Goal: Complete application form: Complete application form

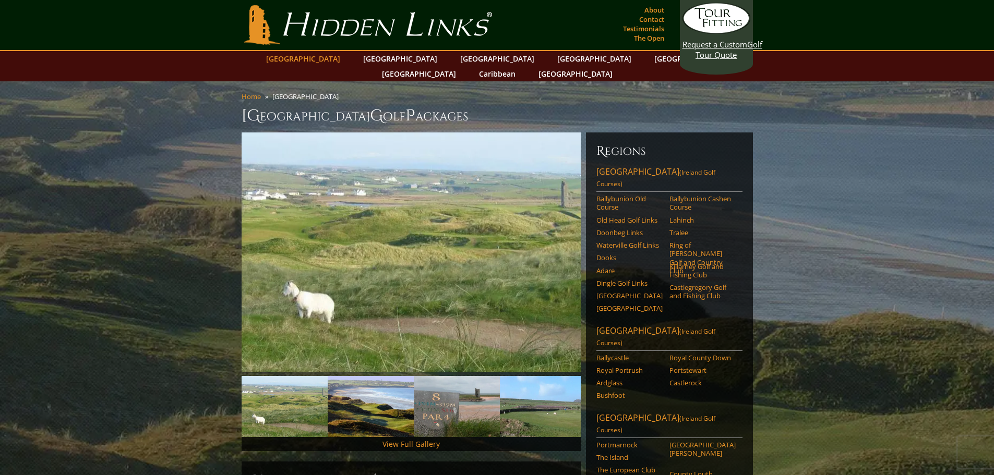
click at [331, 61] on link "[GEOGRAPHIC_DATA]" at bounding box center [303, 58] width 85 height 15
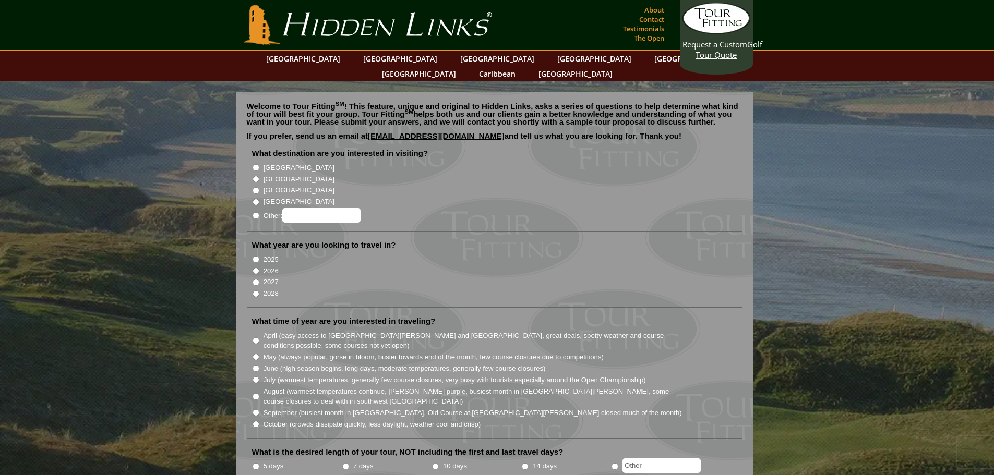
click at [255, 268] on input "2026" at bounding box center [255, 271] width 7 height 7
radio input "true"
click at [256, 279] on input "2027" at bounding box center [255, 282] width 7 height 7
radio input "true"
click at [256, 268] on input "2026" at bounding box center [255, 271] width 7 height 7
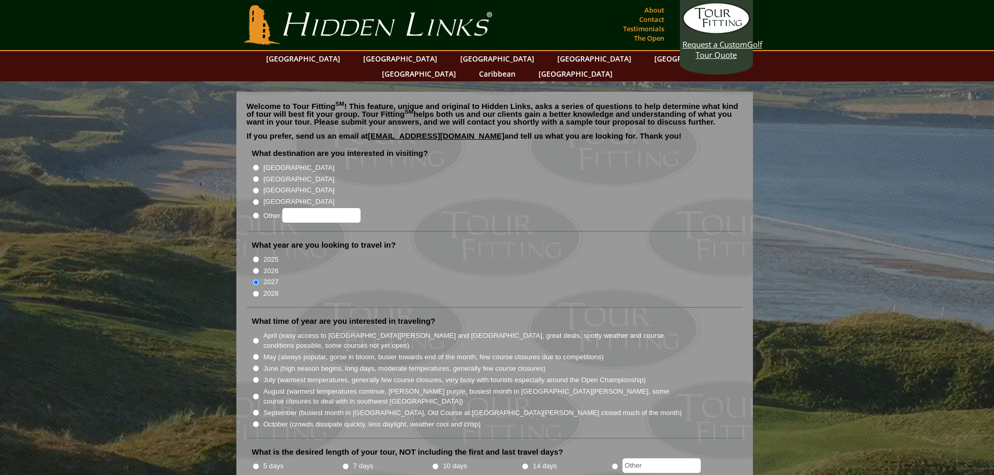
radio input "true"
click at [256, 164] on input "[GEOGRAPHIC_DATA]" at bounding box center [255, 167] width 7 height 7
radio input "true"
click at [254, 410] on input "September (busiest month in Ireland, Old Course at St. Andrews closed much of t…" at bounding box center [255, 413] width 7 height 7
radio input "true"
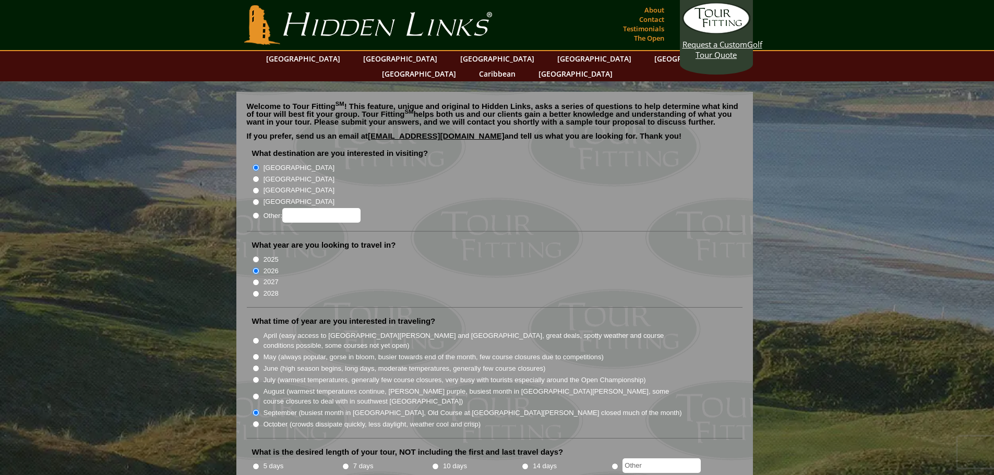
click at [360, 461] on label "7 days" at bounding box center [363, 466] width 20 height 10
click at [349, 463] on input "7 days" at bounding box center [345, 466] width 7 height 7
radio input "true"
click at [658, 459] on input "text" at bounding box center [661, 466] width 78 height 15
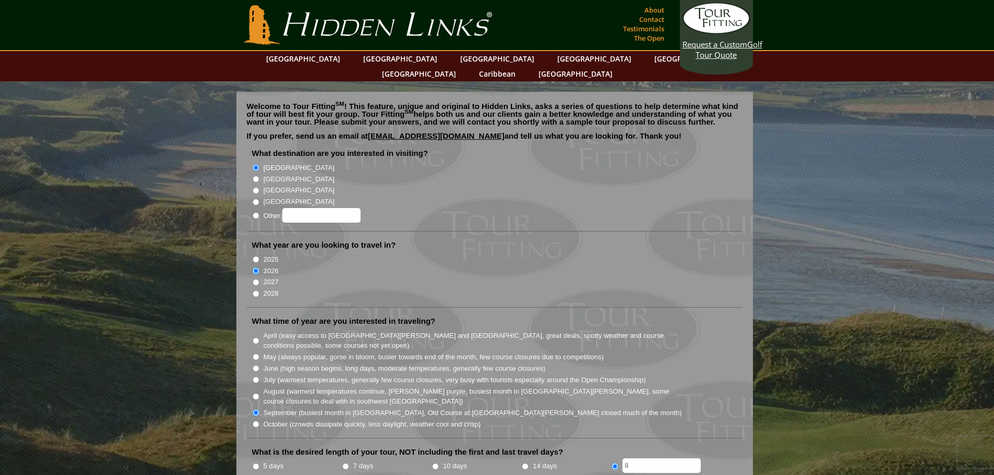
type input "8"
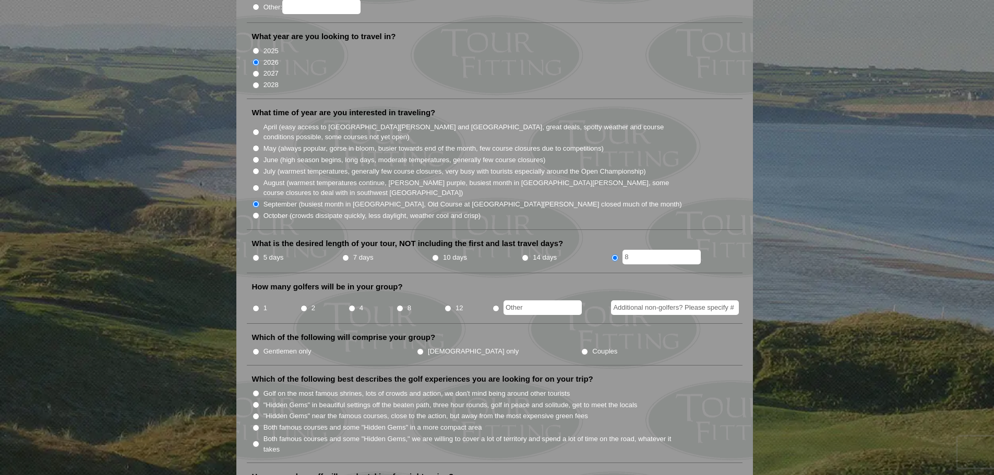
click at [366, 252] on label "7 days" at bounding box center [363, 257] width 20 height 10
click at [349, 255] on input "7 days" at bounding box center [345, 258] width 7 height 7
radio input "true"
click at [354, 305] on input "4" at bounding box center [351, 308] width 7 height 7
radio input "true"
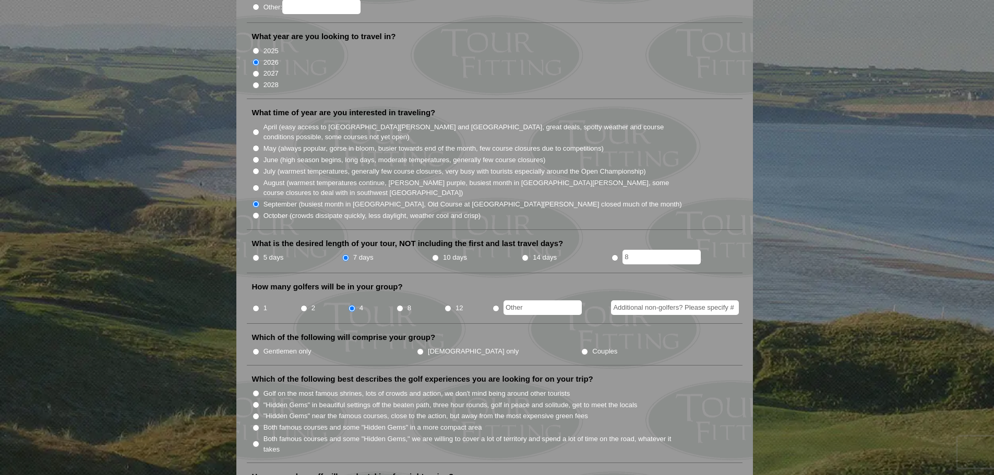
click at [280, 346] on label "Gentlemen only" at bounding box center [287, 351] width 48 height 10
click at [259, 348] on input "Gentlemen only" at bounding box center [255, 351] width 7 height 7
radio input "true"
click at [256, 390] on input "Golf on the most famous shrines, lots of crowds and action, we don't mind being…" at bounding box center [255, 393] width 7 height 7
radio input "true"
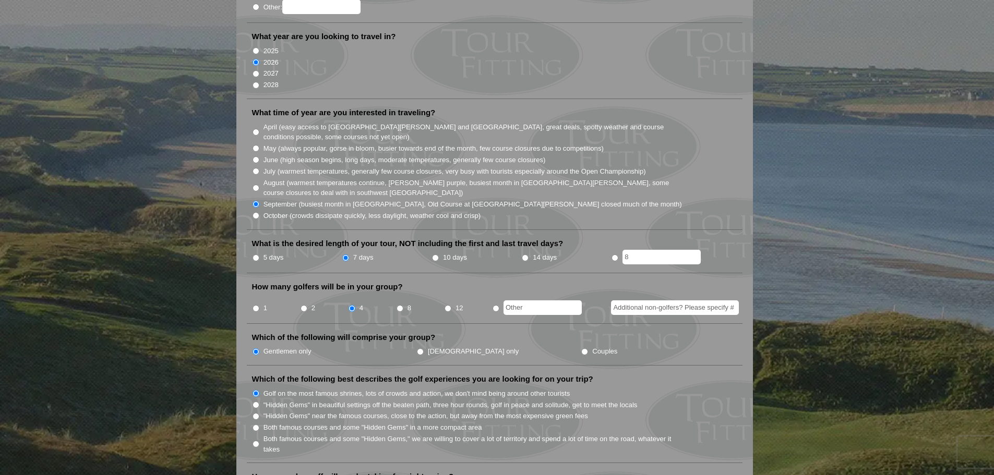
click at [255, 402] on input ""Hidden Gems" in beautiful settings off the beaten path, three hour rounds, gol…" at bounding box center [255, 405] width 7 height 7
radio input "true"
click at [255, 425] on input "Both famous courses and some "Hidden Gems" in a more compact area" at bounding box center [255, 428] width 7 height 7
radio input "true"
click at [255, 441] on input "Both famous courses and some "Hidden Gems," we are willing to cover a lot of te…" at bounding box center [255, 444] width 7 height 7
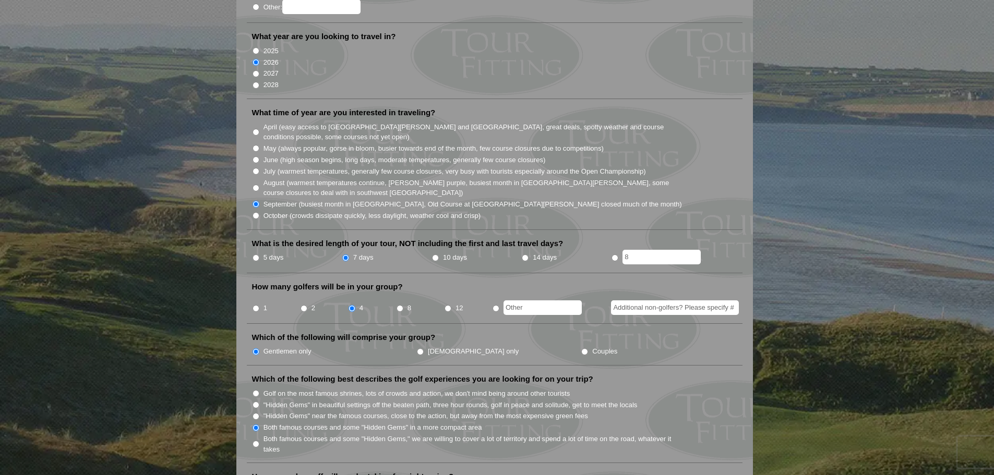
radio input "true"
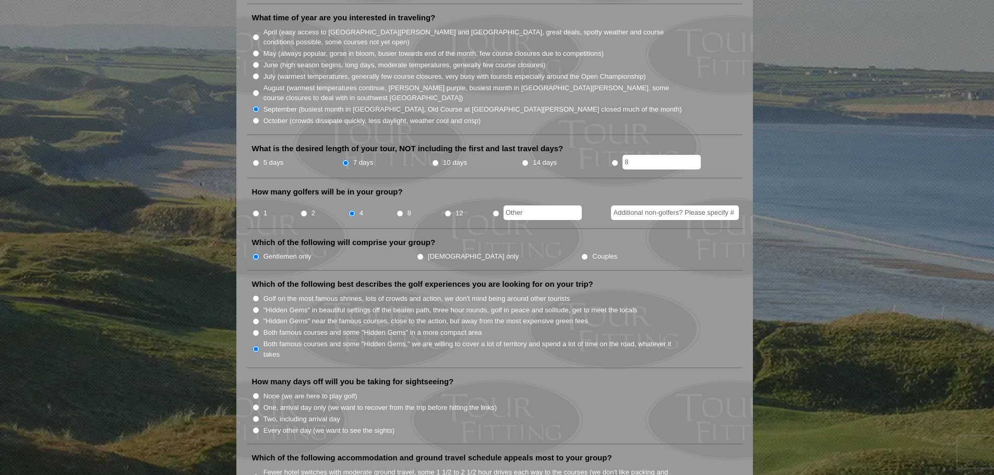
scroll to position [417, 0]
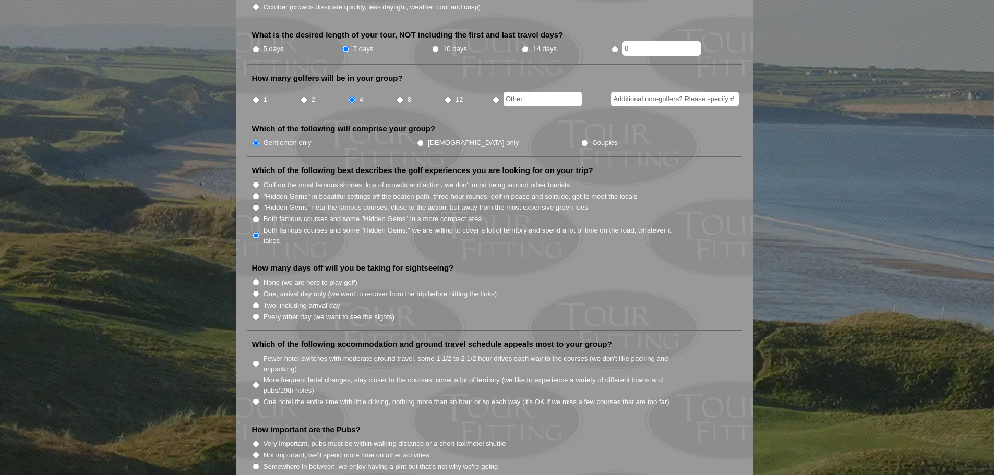
click at [256, 279] on input "None (we are here to play golf)" at bounding box center [255, 282] width 7 height 7
radio input "true"
click at [255, 382] on input "More frequent hotel changes, stay closer to the courses, cover a lot of territo…" at bounding box center [255, 385] width 7 height 7
radio input "true"
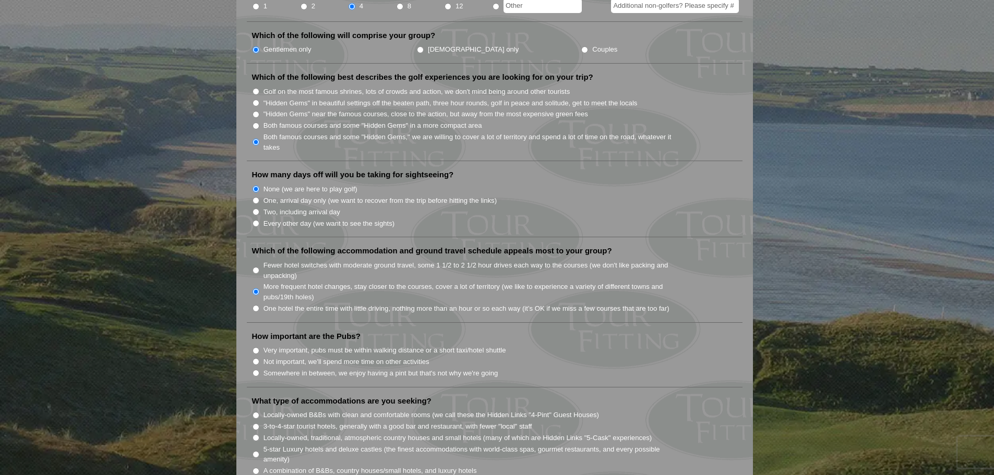
scroll to position [522, 0]
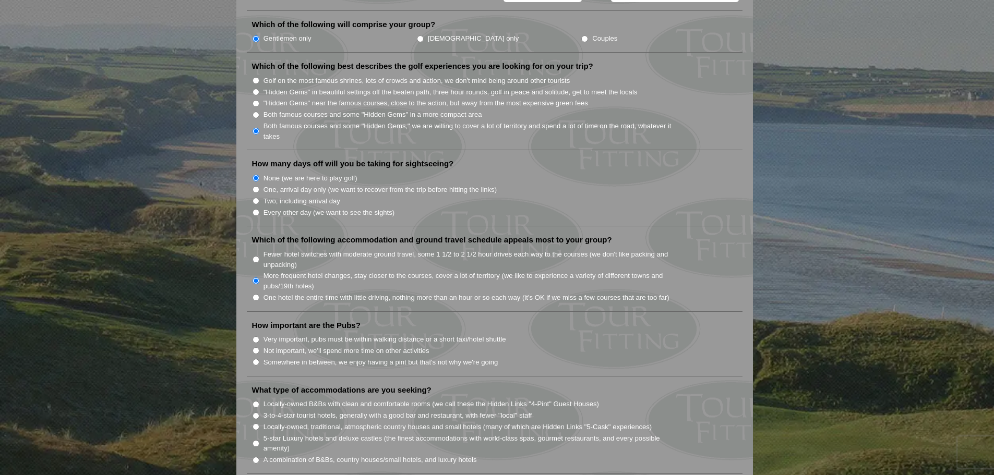
click at [256, 336] on input "Very important, pubs must be within walking distance or a short taxi/hotel shut…" at bounding box center [255, 339] width 7 height 7
radio input "true"
click at [256, 401] on input "Locally-owned B&Bs with clean and comfortable rooms (we call these the Hidden L…" at bounding box center [255, 404] width 7 height 7
radio input "true"
click at [257, 410] on li "3-to-4-star tourist hotels, generally with a good bar and restaurant, with fewe…" at bounding box center [499, 415] width 494 height 11
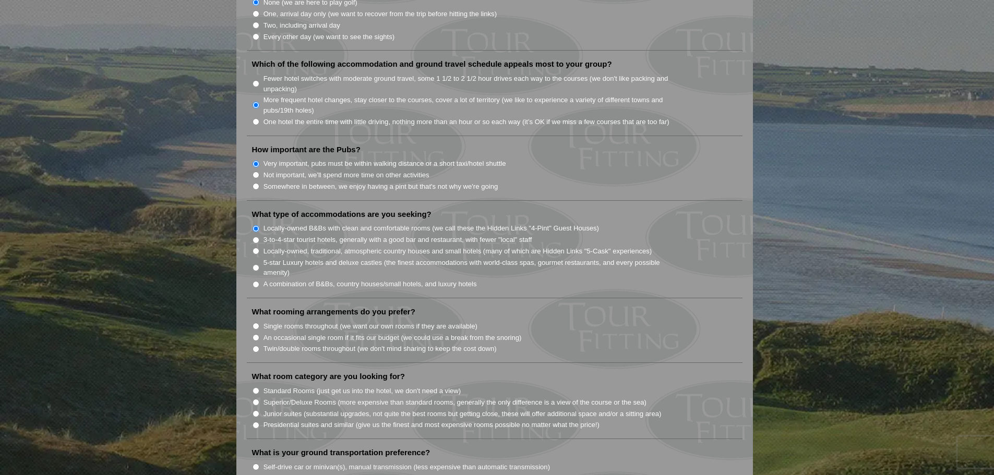
scroll to position [730, 0]
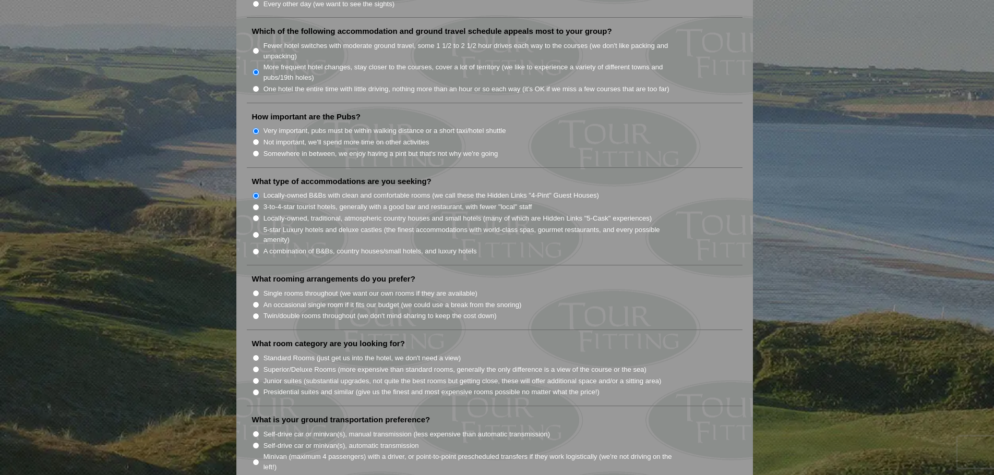
click at [256, 313] on input "Twin/double rooms throughout (we don't mind sharing to keep the cost down)" at bounding box center [255, 316] width 7 height 7
radio input "true"
click at [261, 428] on li "Self-drive car or minivan(s), manual transmission (less expensive than automati…" at bounding box center [499, 433] width 494 height 11
click at [256, 431] on input "Self-drive car or minivan(s), manual transmission (less expensive than automati…" at bounding box center [255, 434] width 7 height 7
radio input "true"
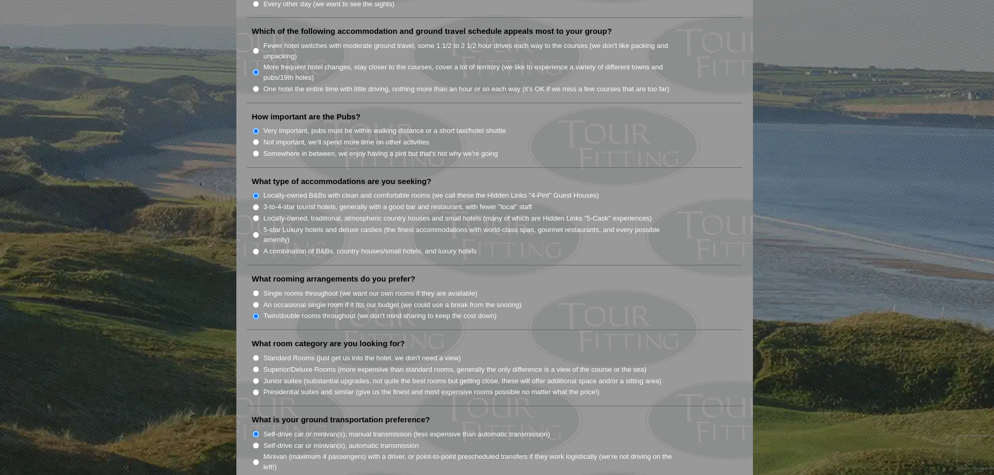
click at [257, 442] on input "Self-drive car or minivan(s), automatic transmission" at bounding box center [255, 445] width 7 height 7
radio input "true"
click at [258, 431] on input "Self-drive car or minivan(s), manual transmission (less expensive than automati…" at bounding box center [255, 434] width 7 height 7
radio input "true"
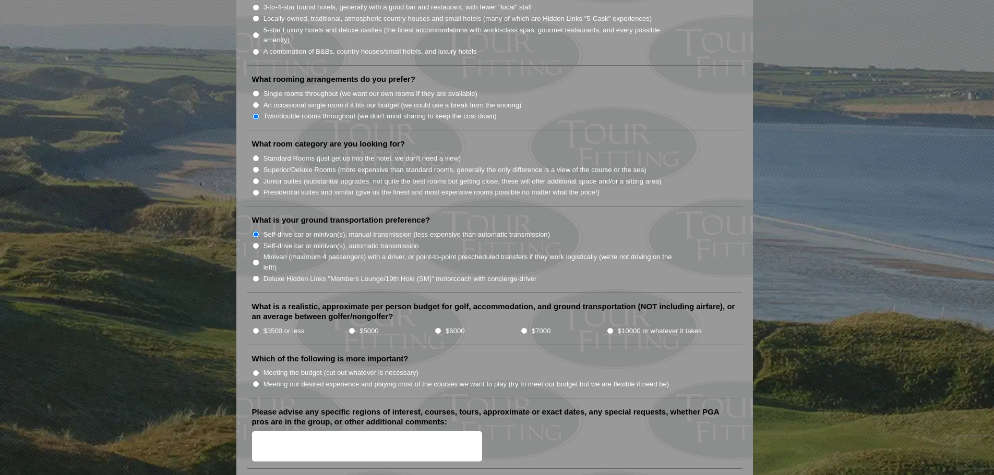
scroll to position [991, 0]
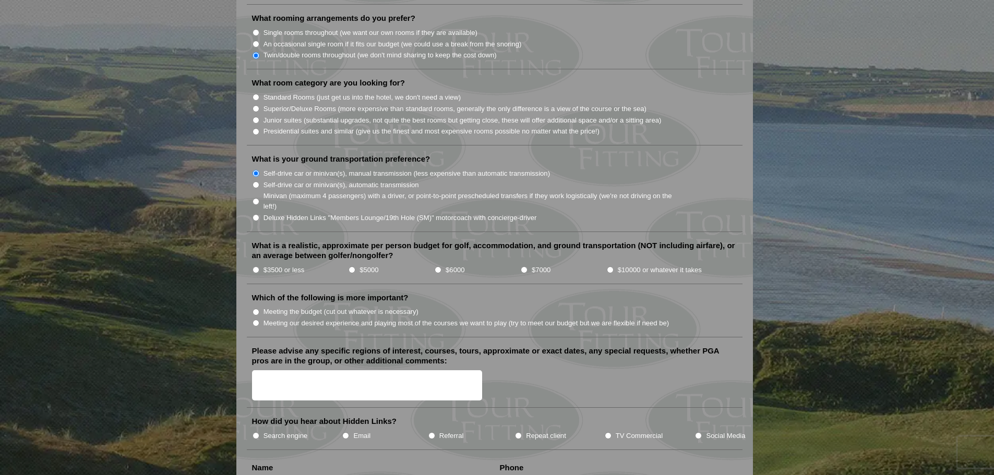
click at [271, 265] on label "$3500 or less" at bounding box center [283, 270] width 41 height 10
click at [259, 267] on input "$3500 or less" at bounding box center [255, 270] width 7 height 7
radio input "true"
click at [354, 267] on input "$5000" at bounding box center [351, 270] width 7 height 7
radio input "true"
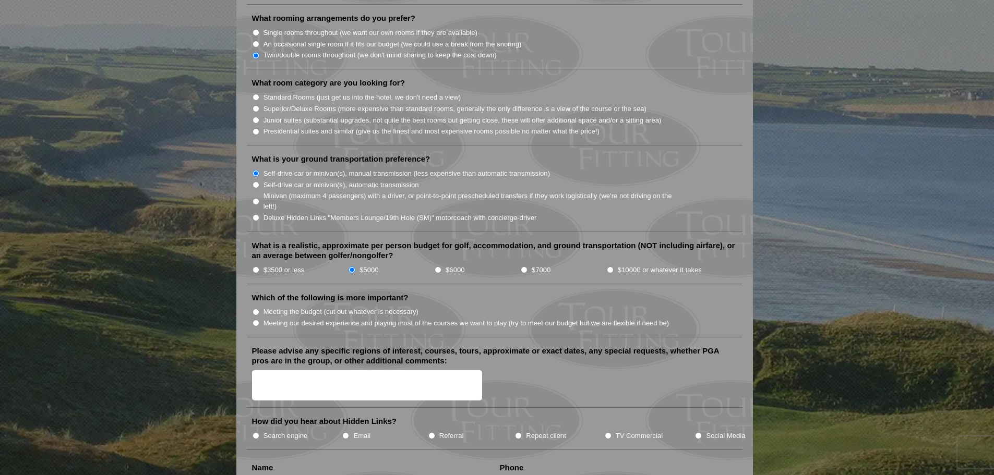
click at [256, 309] on input "Meeting the budget (cut out whatever is necessary)" at bounding box center [255, 312] width 7 height 7
radio input "true"
drag, startPoint x: 253, startPoint y: 258, endPoint x: 280, endPoint y: 258, distance: 27.1
click at [254, 267] on input "$3500 or less" at bounding box center [255, 270] width 7 height 7
radio input "true"
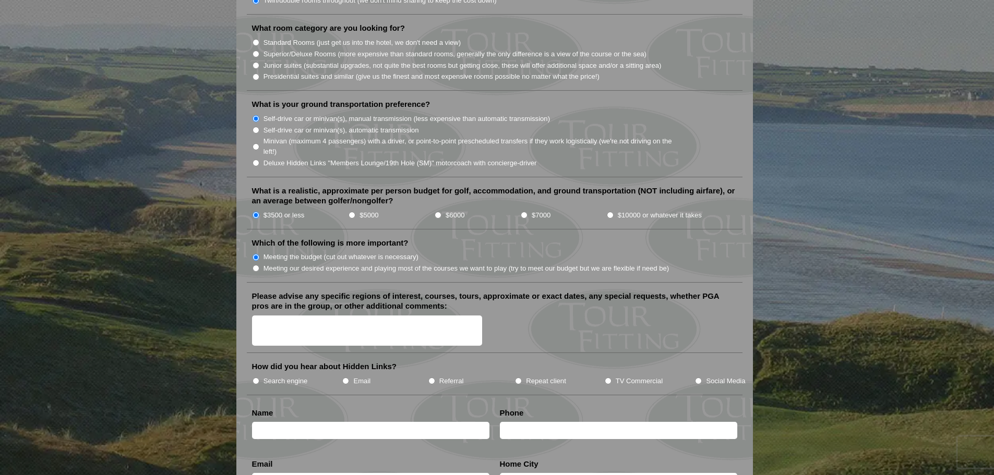
scroll to position [1148, 0]
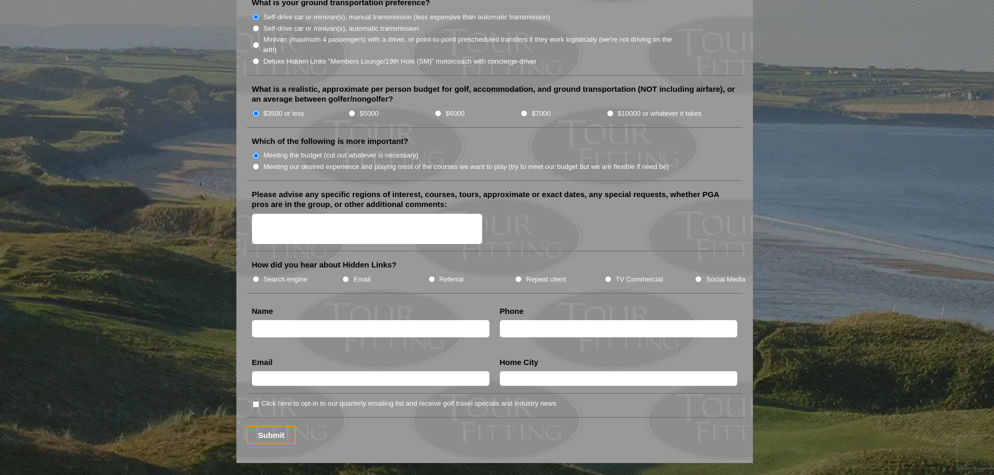
click at [298, 274] on label "Search engine" at bounding box center [285, 279] width 44 height 10
click at [259, 276] on input "Search engine" at bounding box center [255, 279] width 7 height 7
radio input "true"
click at [353, 274] on label "Email" at bounding box center [361, 279] width 17 height 10
click at [349, 276] on input "Email" at bounding box center [345, 279] width 7 height 7
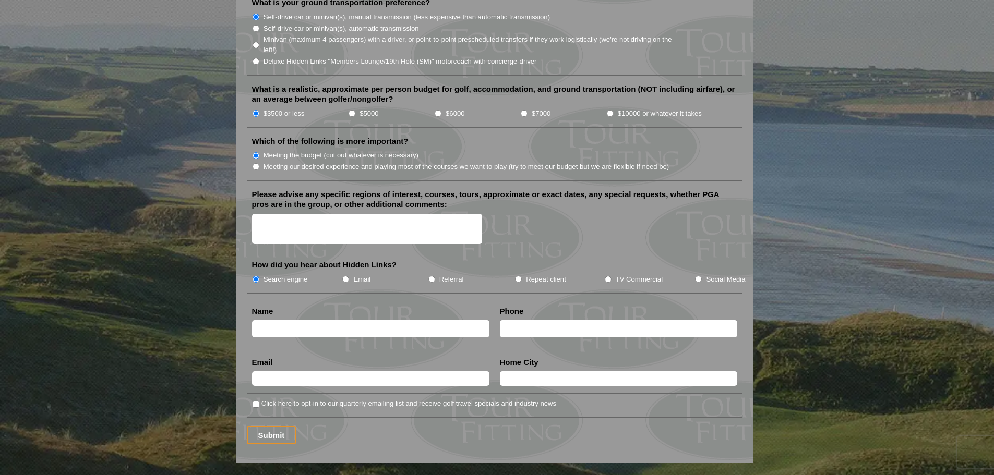
radio input "true"
click at [307, 274] on label "Search engine" at bounding box center [285, 279] width 44 height 10
click at [259, 276] on input "Search engine" at bounding box center [255, 279] width 7 height 7
radio input "true"
click at [312, 216] on textarea "Please advise any specific regions of interest, courses, tours, approximate or …" at bounding box center [367, 229] width 231 height 31
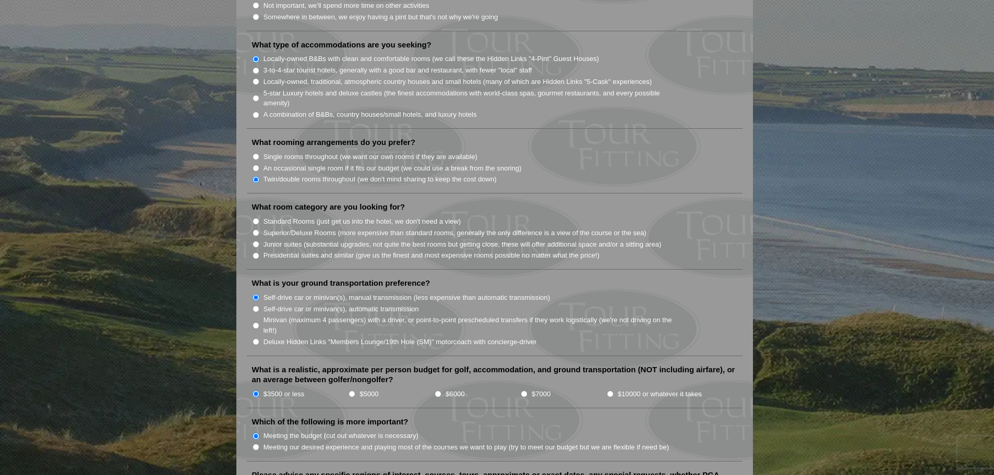
scroll to position [1096, 0]
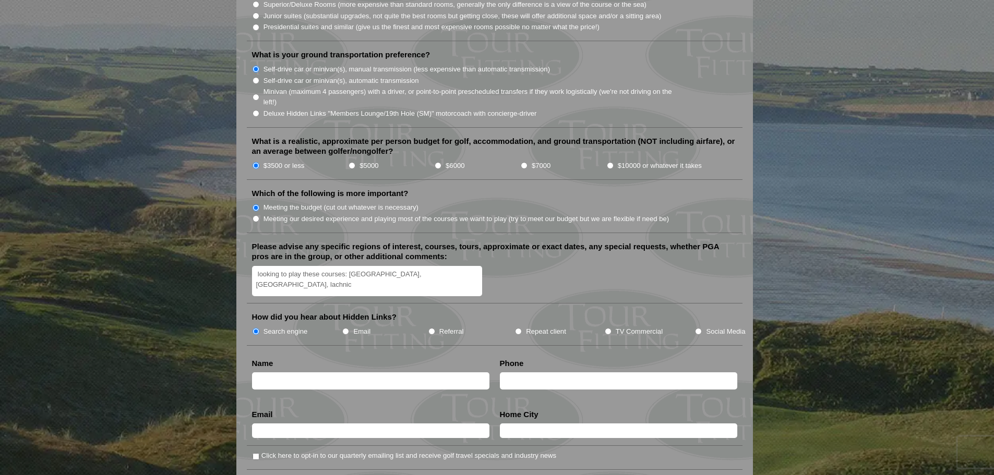
drag, startPoint x: 383, startPoint y: 263, endPoint x: 394, endPoint y: 265, distance: 11.1
click at [385, 266] on textarea "looking to play these courses: Ballybunion, tralee, lachnic" at bounding box center [367, 281] width 231 height 31
click at [455, 266] on textarea "looking to play these courses: Ballybunion (old), tralee, lachnic" at bounding box center [367, 281] width 231 height 31
type textarea "looking to play these courses: Ballybunion (old), tralee, lahinch, waterville, …"
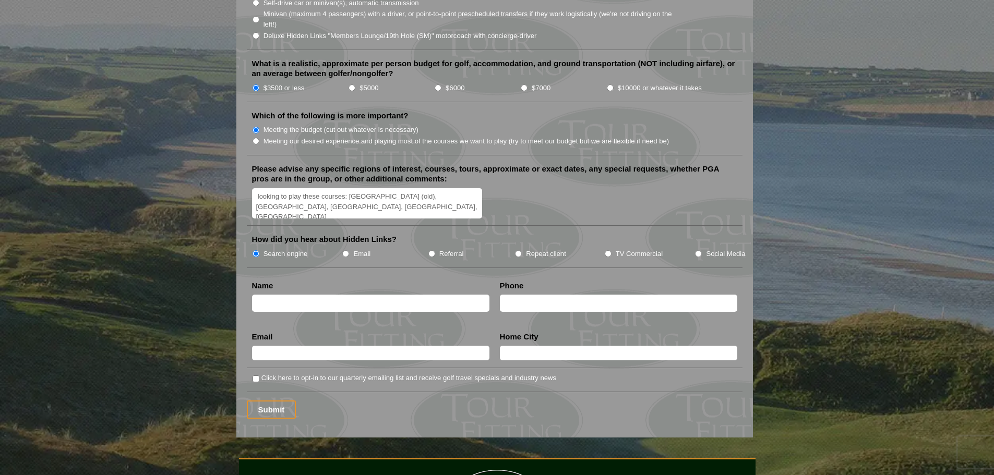
scroll to position [1148, 0]
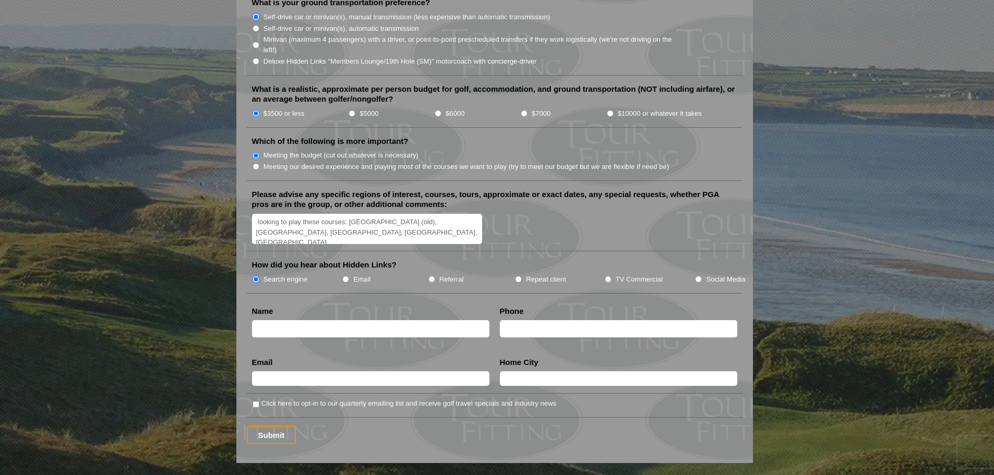
click at [294, 320] on input "text" at bounding box center [370, 328] width 237 height 17
type input "Ala Rabadi"
type input "ala514@gmail.com"
click at [527, 371] on input "text" at bounding box center [618, 378] width 237 height 15
type input "New York"
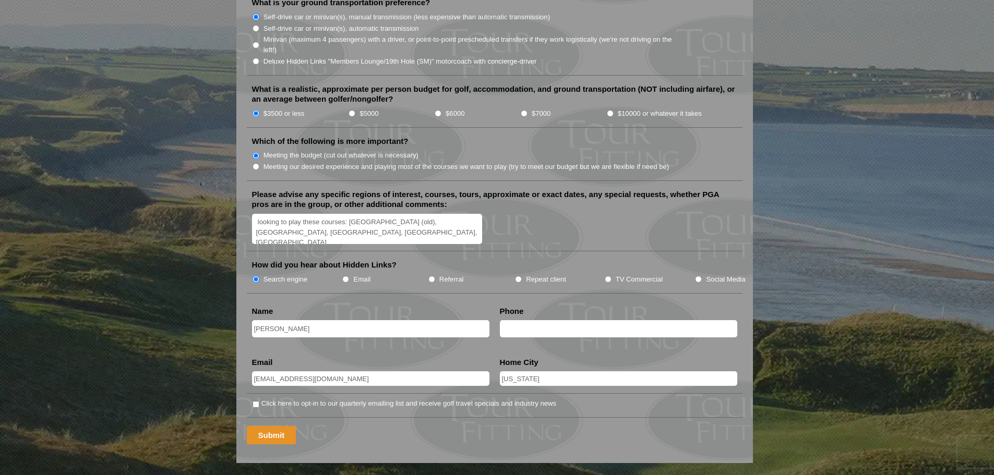
click at [274, 426] on input "Submit" at bounding box center [272, 435] width 50 height 18
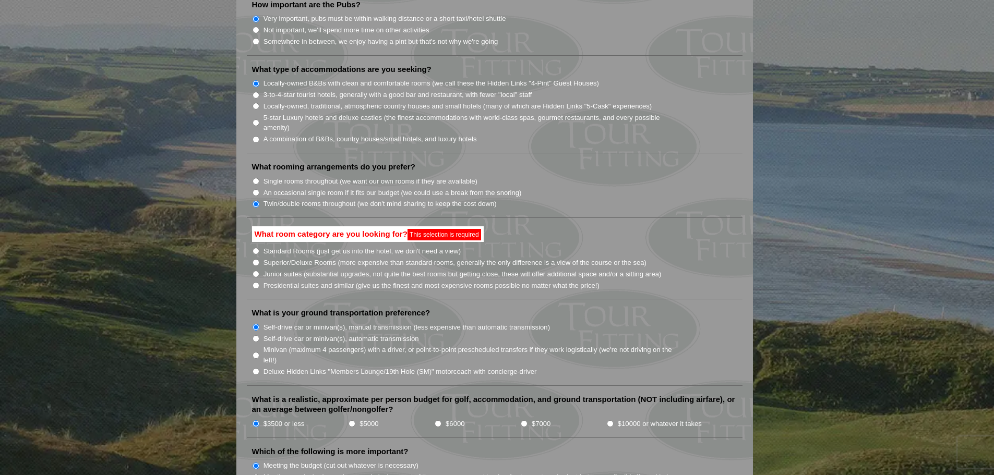
click at [256, 248] on input "Standard Rooms (just get us into the hotel, we don't need a view)" at bounding box center [255, 251] width 7 height 7
radio input "true"
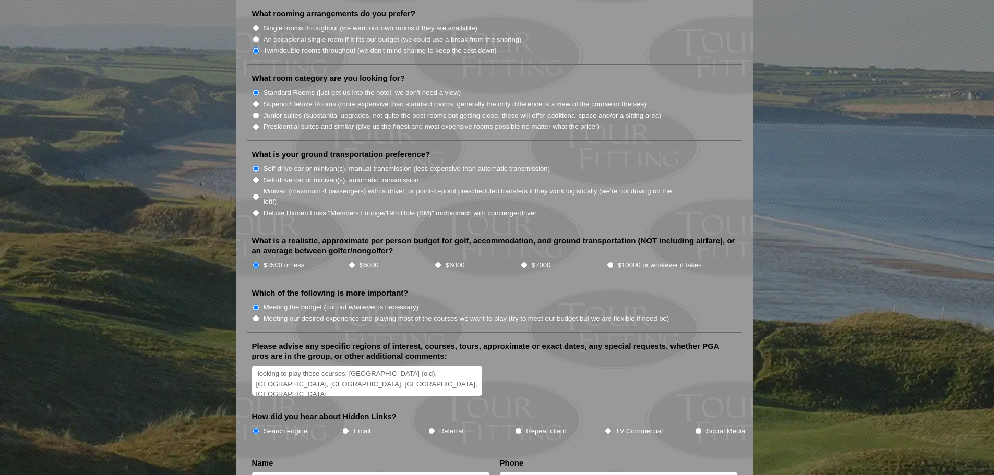
scroll to position [1156, 0]
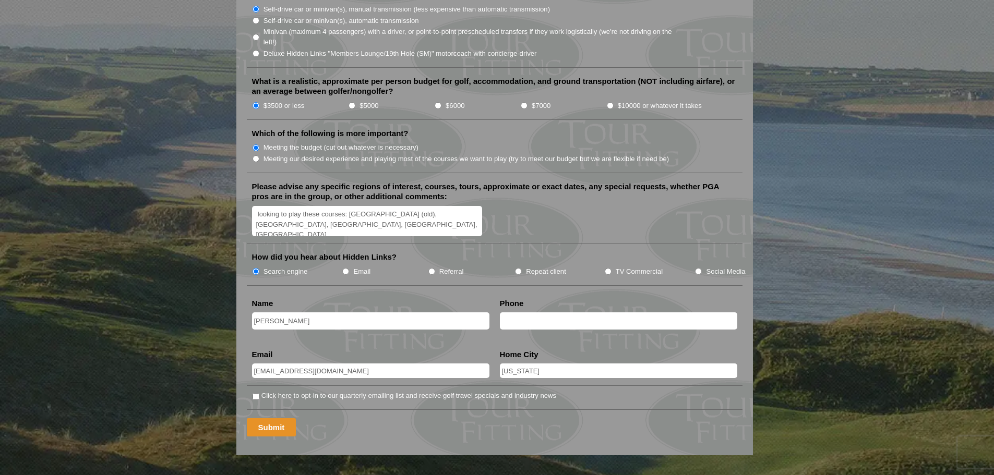
click at [266, 418] on input "Submit" at bounding box center [272, 427] width 50 height 18
